Goal: Find contact information: Find contact information

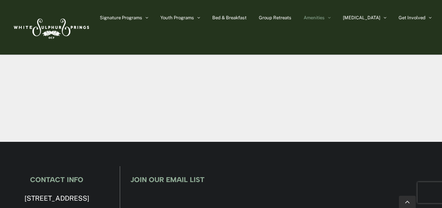
scroll to position [834, 0]
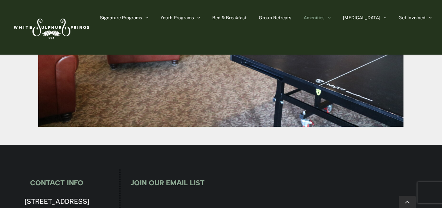
click at [55, 28] on img at bounding box center [51, 27] width 81 height 33
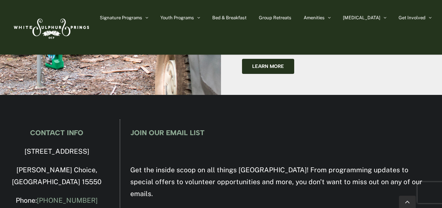
scroll to position [2214, 0]
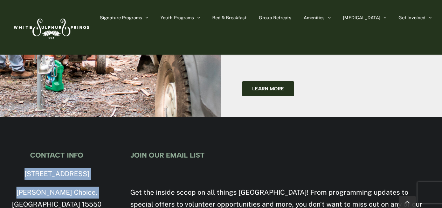
drag, startPoint x: 16, startPoint y: 86, endPoint x: 97, endPoint y: 109, distance: 84.4
copy div "[STREET_ADDRESS][PERSON_NAME]"
